Goal: Transaction & Acquisition: Obtain resource

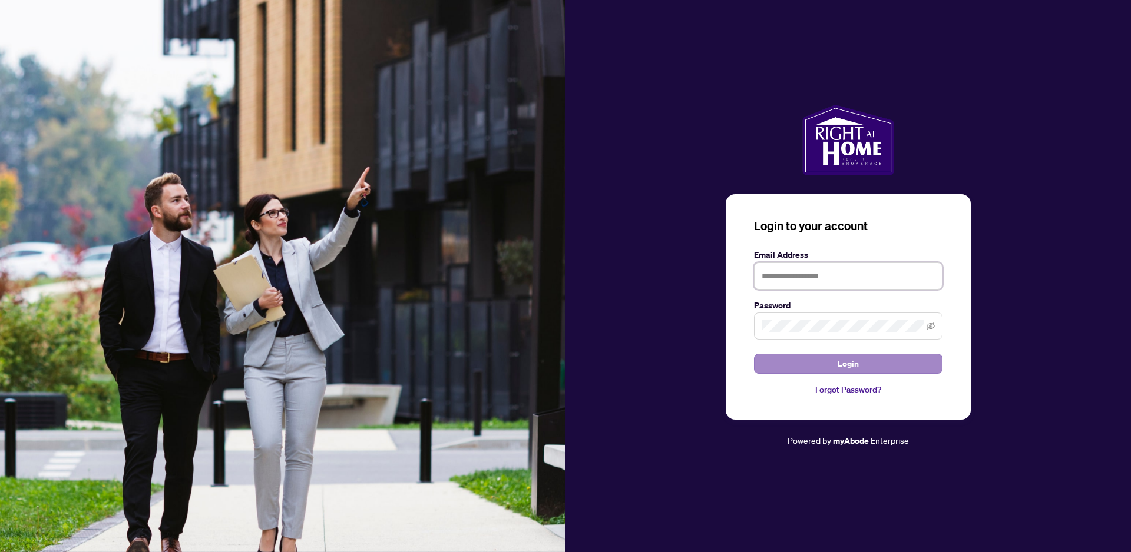
type input "**********"
click at [854, 362] on span "Login" at bounding box center [847, 363] width 21 height 19
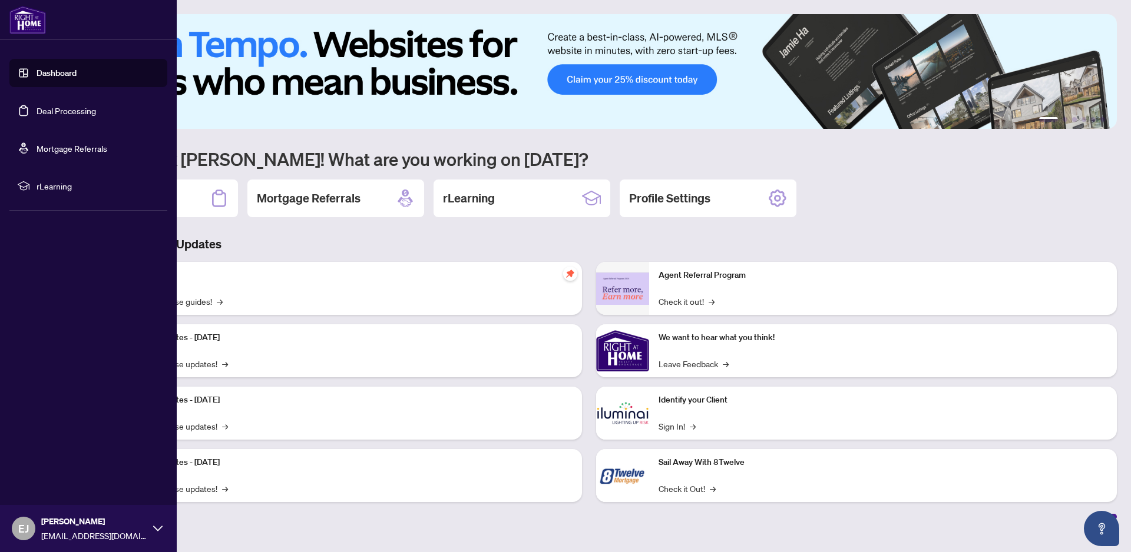
click at [44, 110] on link "Deal Processing" at bounding box center [66, 110] width 59 height 11
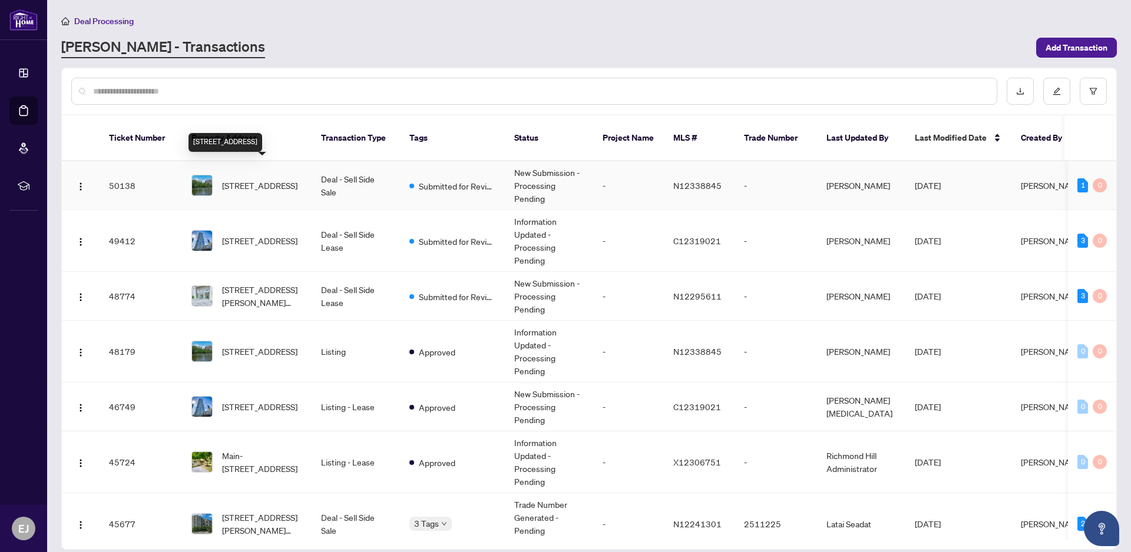
click at [275, 179] on span "[STREET_ADDRESS]" at bounding box center [259, 185] width 75 height 13
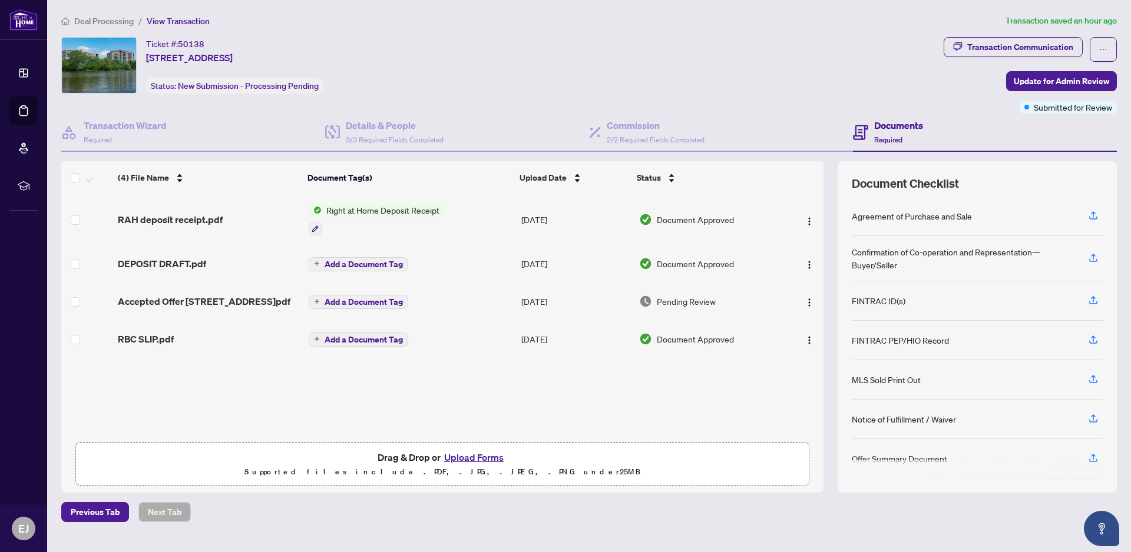
click at [333, 206] on span "Right at Home Deposit Receipt" at bounding box center [383, 210] width 122 height 13
click at [375, 269] on span "Right at Home Deposit Receipt" at bounding box center [381, 268] width 122 height 13
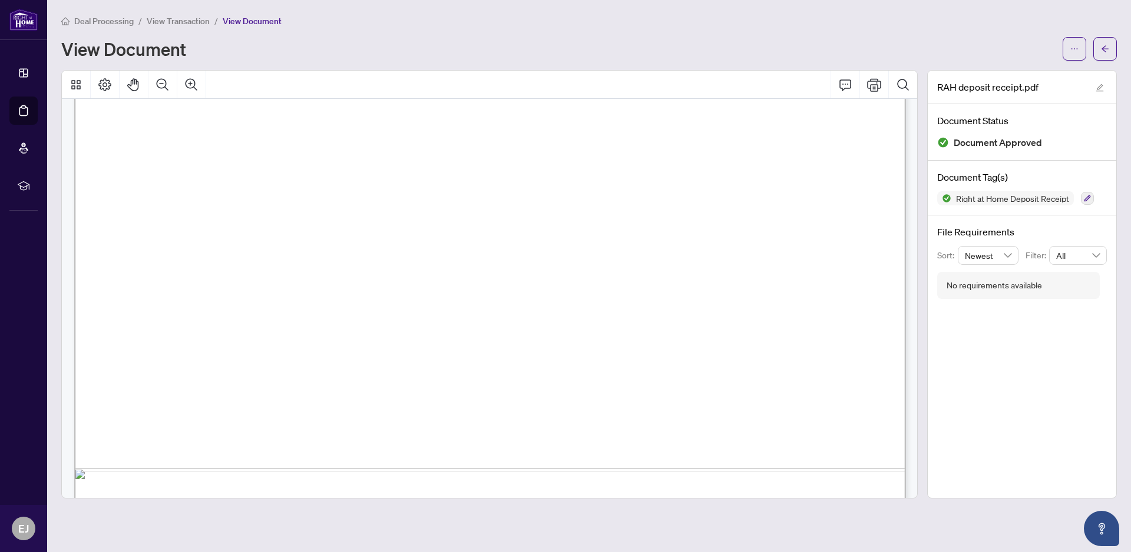
scroll to position [546, 0]
click at [1074, 48] on icon "ellipsis" at bounding box center [1074, 48] width 6 height 1
click at [1005, 73] on span "Download" at bounding box center [1032, 74] width 90 height 13
